Goal: Information Seeking & Learning: Learn about a topic

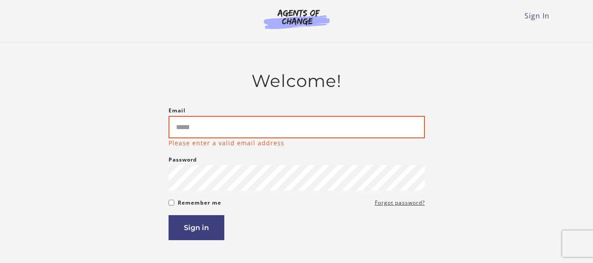
click at [238, 127] on input "Email" at bounding box center [297, 127] width 256 height 22
click at [210, 126] on input "Email" at bounding box center [297, 127] width 256 height 22
type input "**********"
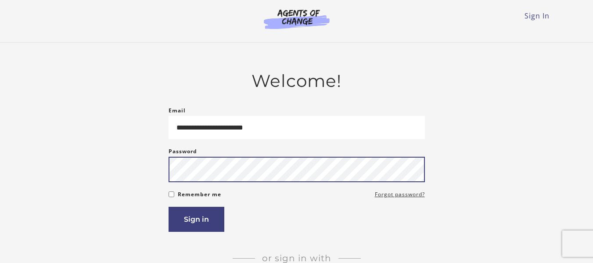
click at [169, 207] on button "Sign in" at bounding box center [197, 219] width 56 height 25
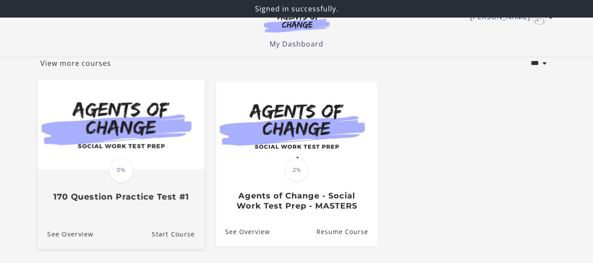
scroll to position [88, 0]
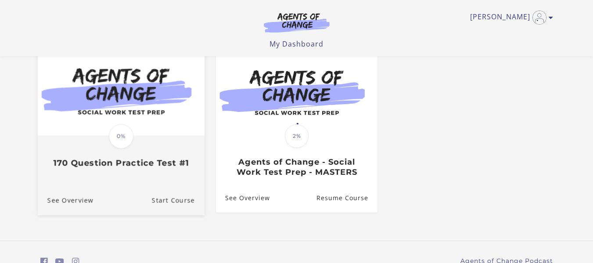
click at [160, 161] on h3 "170 Question Practice Test #1" at bounding box center [120, 163] width 147 height 10
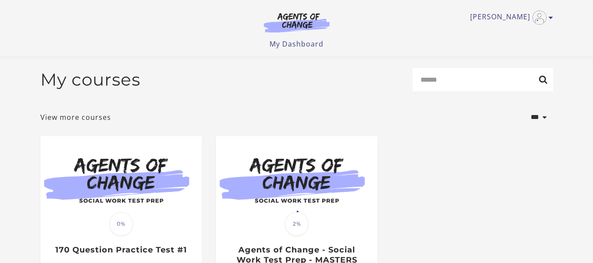
scroll to position [131, 0]
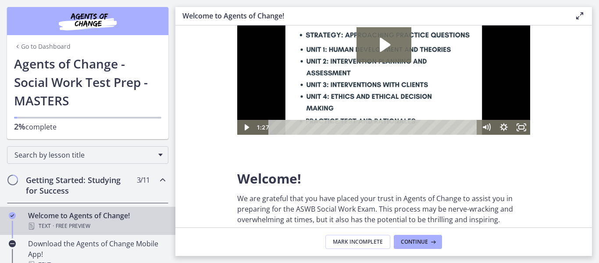
scroll to position [88, 0]
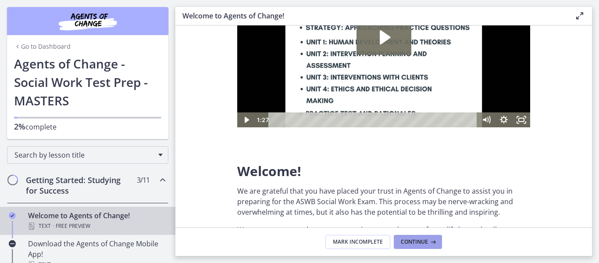
click at [423, 244] on span "Continue" at bounding box center [414, 241] width 27 height 7
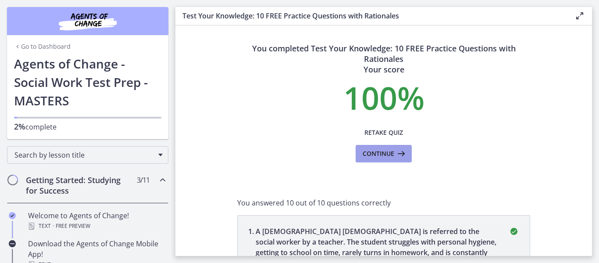
click at [370, 154] on span "Continue" at bounding box center [379, 153] width 32 height 11
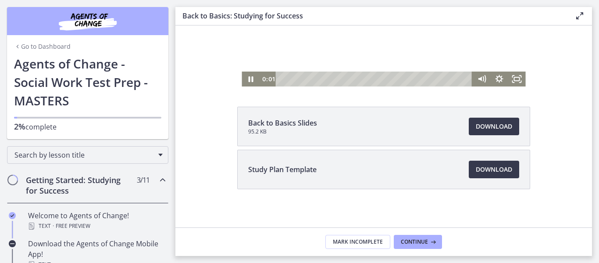
scroll to position [103, 0]
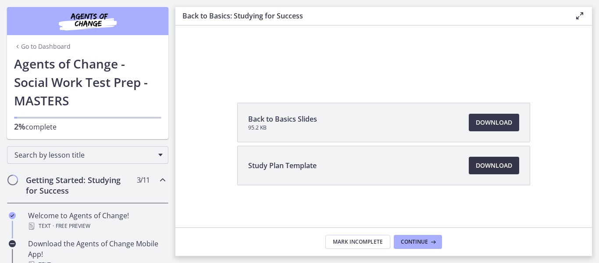
click at [488, 164] on span "Download Opens in a new window" at bounding box center [494, 165] width 36 height 11
click at [417, 239] on span "Continue" at bounding box center [414, 241] width 27 height 7
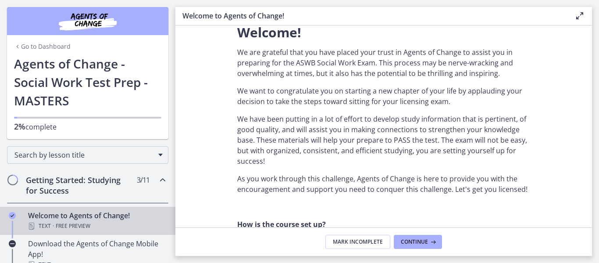
scroll to position [263, 0]
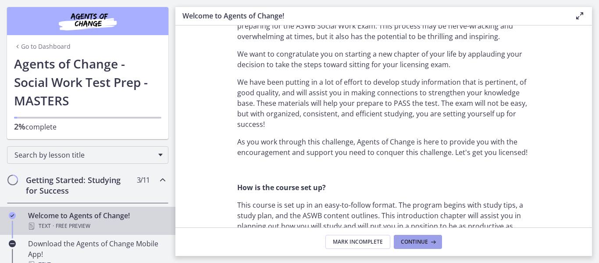
click at [418, 238] on span "Continue" at bounding box center [414, 241] width 27 height 7
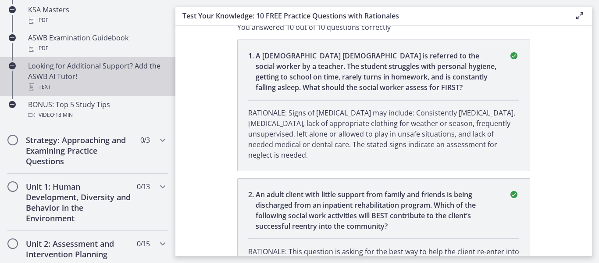
scroll to position [439, 0]
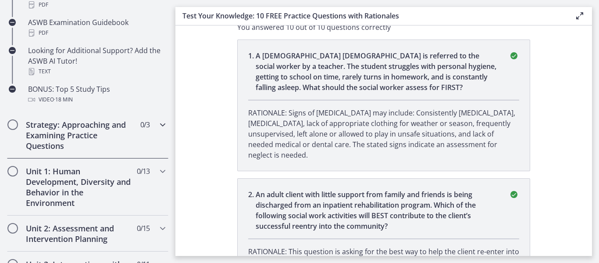
click at [110, 134] on h2 "Strategy: Approaching and Examining Practice Questions" at bounding box center [79, 135] width 107 height 32
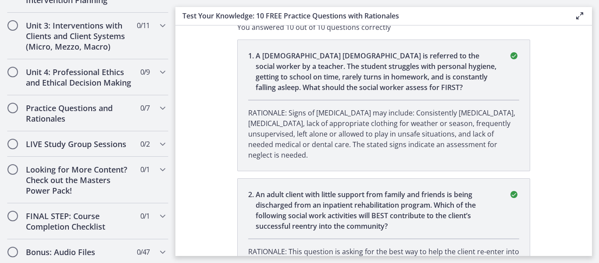
scroll to position [440, 0]
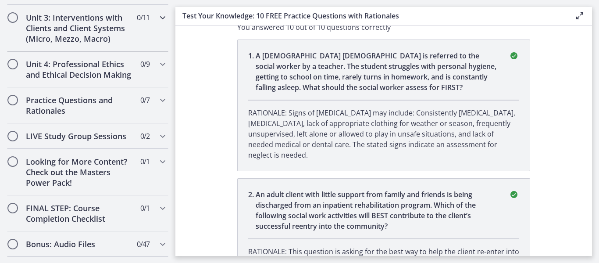
click at [68, 36] on h2 "Unit 3: Interventions with Clients and Client Systems (Micro, Mezzo, Macro)" at bounding box center [79, 28] width 107 height 32
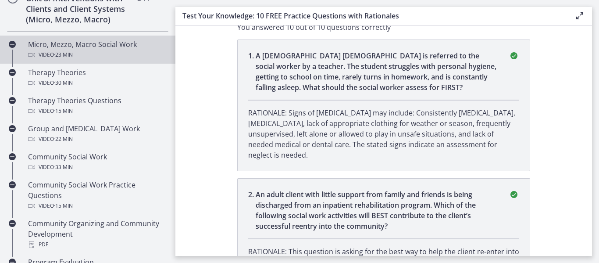
scroll to position [338, 0]
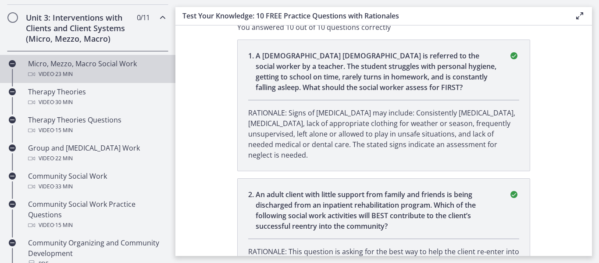
click at [84, 68] on div "Micro, Mezzo, Macro Social Work Video · 23 min" at bounding box center [96, 68] width 137 height 21
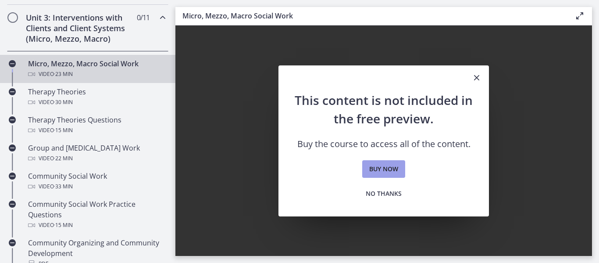
click at [384, 171] on span "Buy now" at bounding box center [384, 169] width 29 height 11
